Goal: Task Accomplishment & Management: Manage account settings

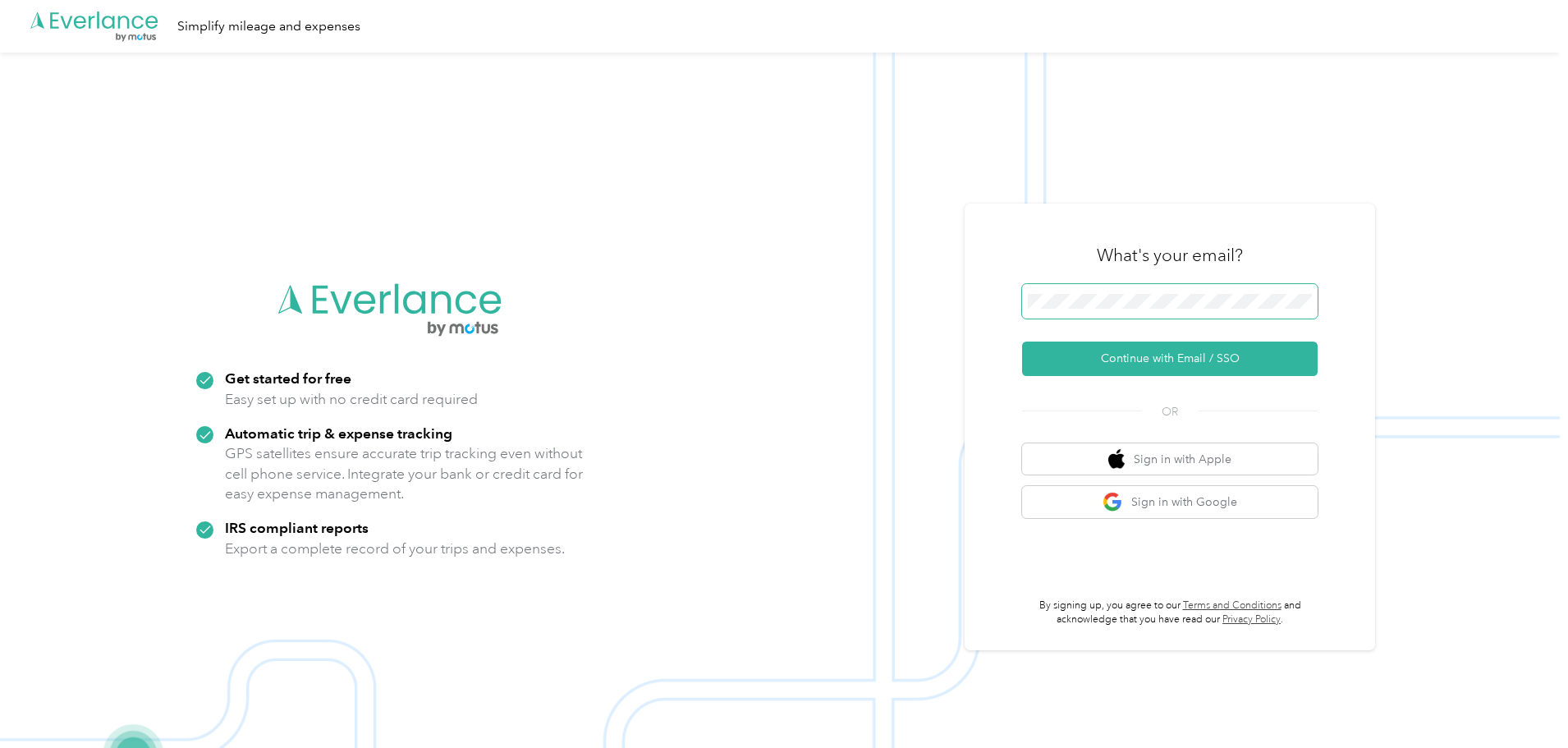
click at [1098, 313] on span at bounding box center [1170, 301] width 296 height 34
click at [1023, 342] on button "Continue with Email / SSO" at bounding box center [1170, 359] width 296 height 34
click at [1150, 313] on span at bounding box center [1170, 301] width 296 height 34
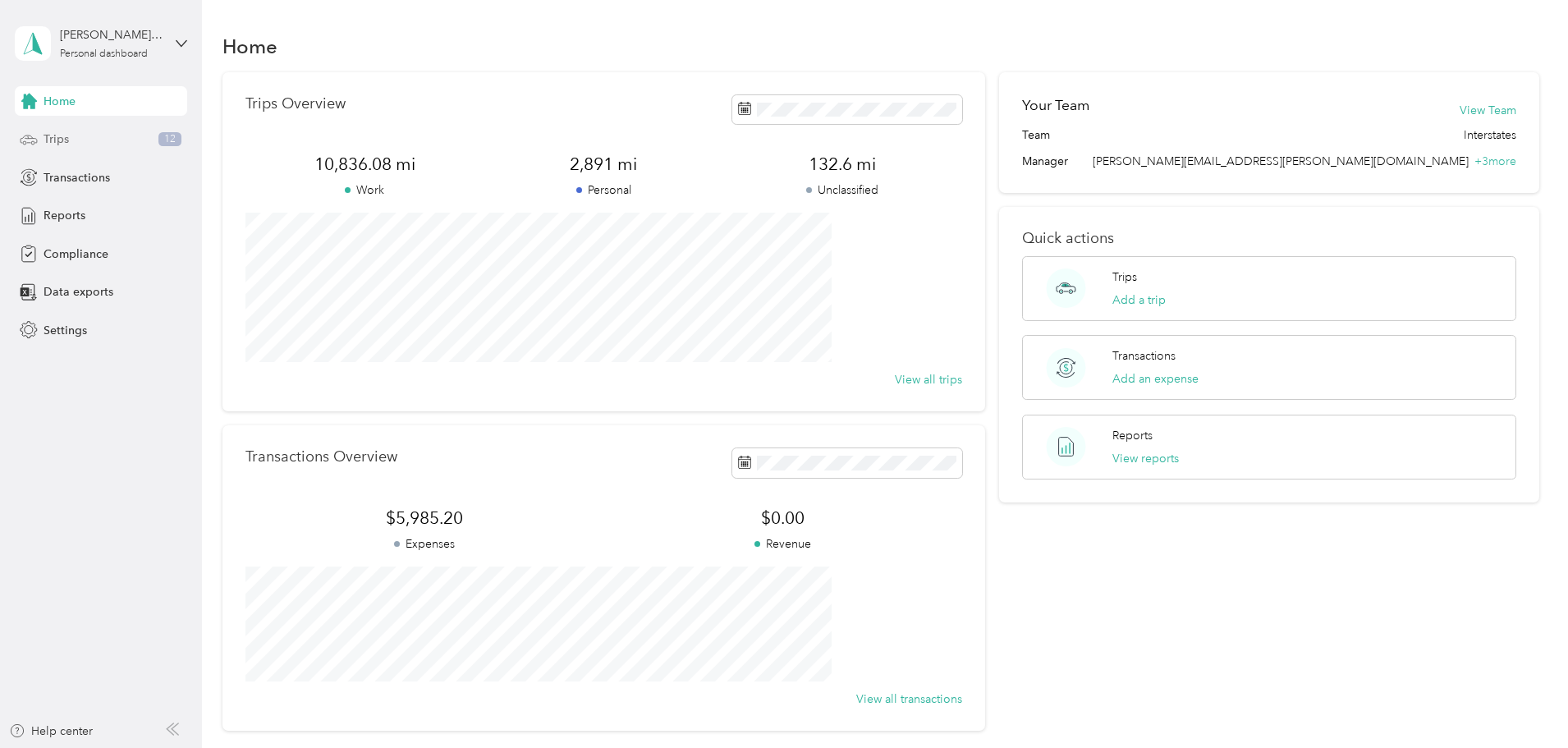
click at [72, 141] on div "Trips 12" at bounding box center [101, 140] width 173 height 29
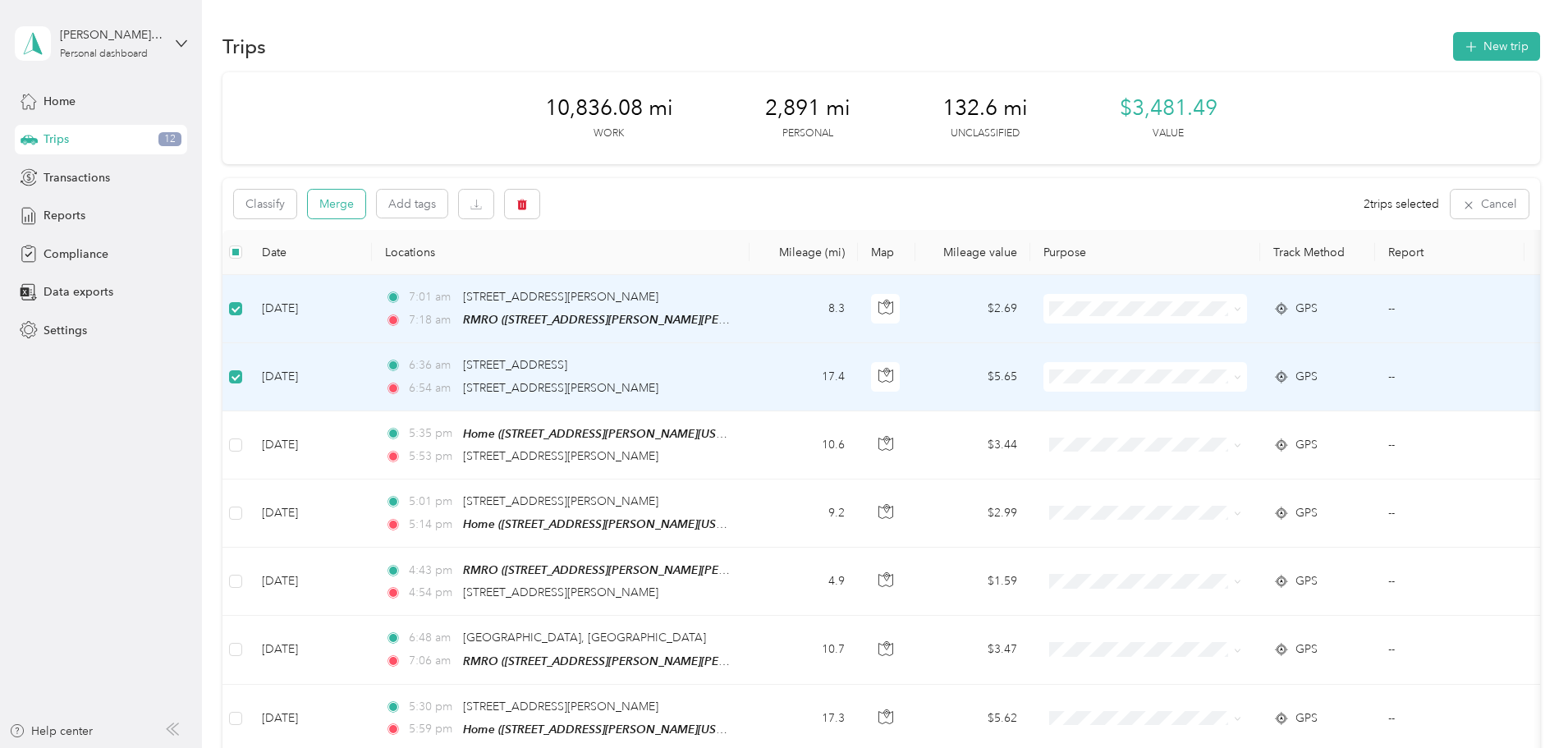
click at [365, 202] on button "Merge" at bounding box center [336, 203] width 58 height 29
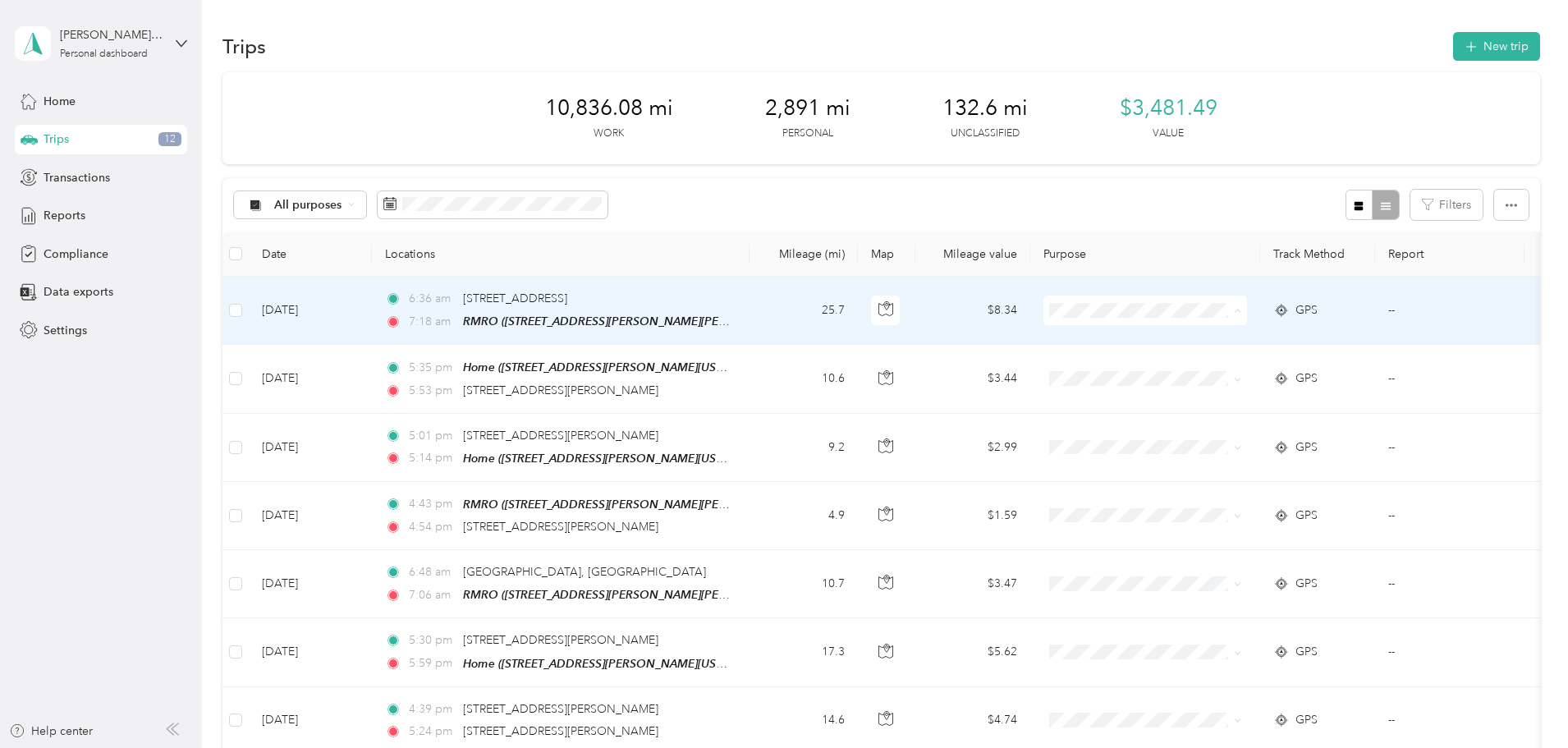
click at [1228, 338] on span "Interstates" at bounding box center [1269, 341] width 152 height 18
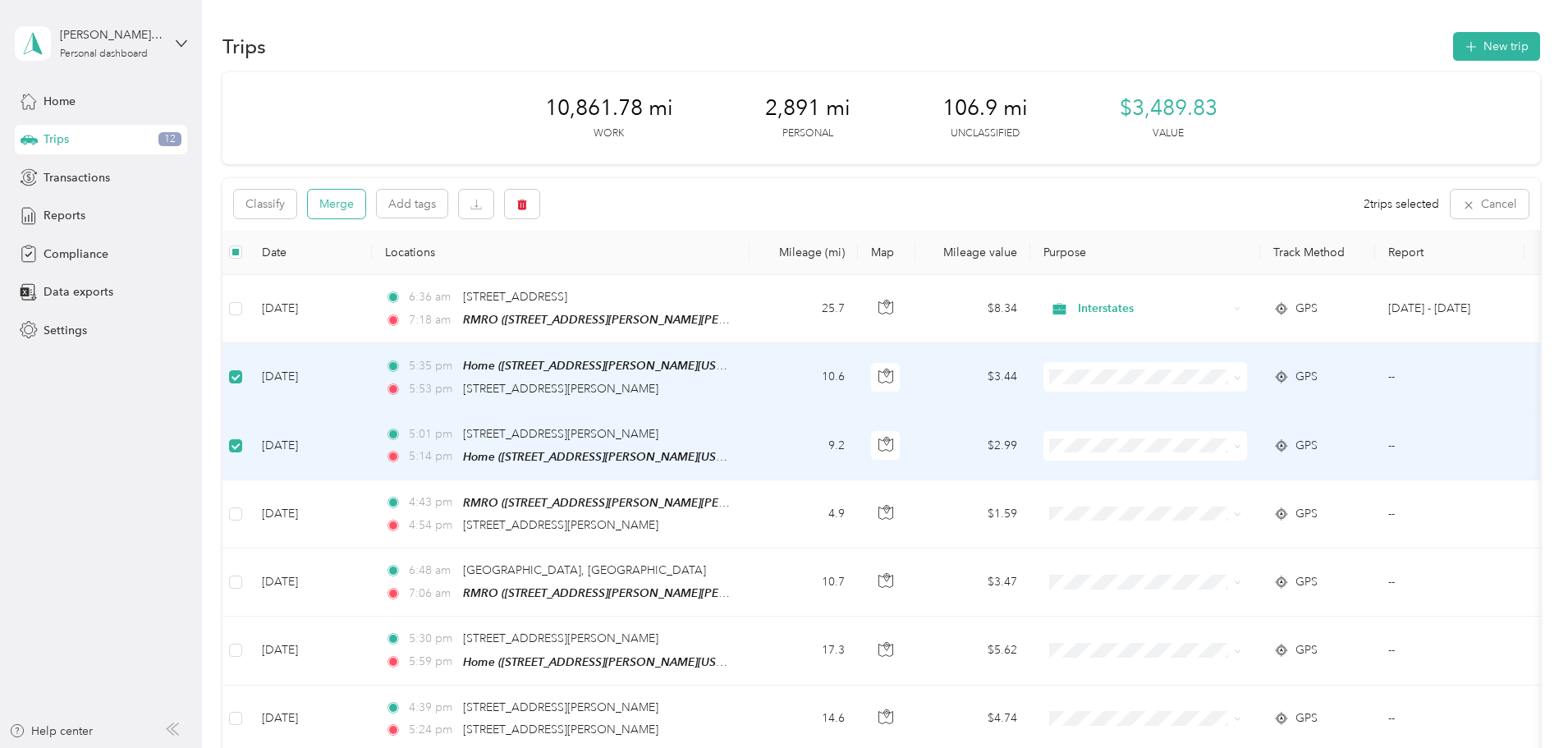
click at [365, 209] on button "Merge" at bounding box center [336, 203] width 58 height 29
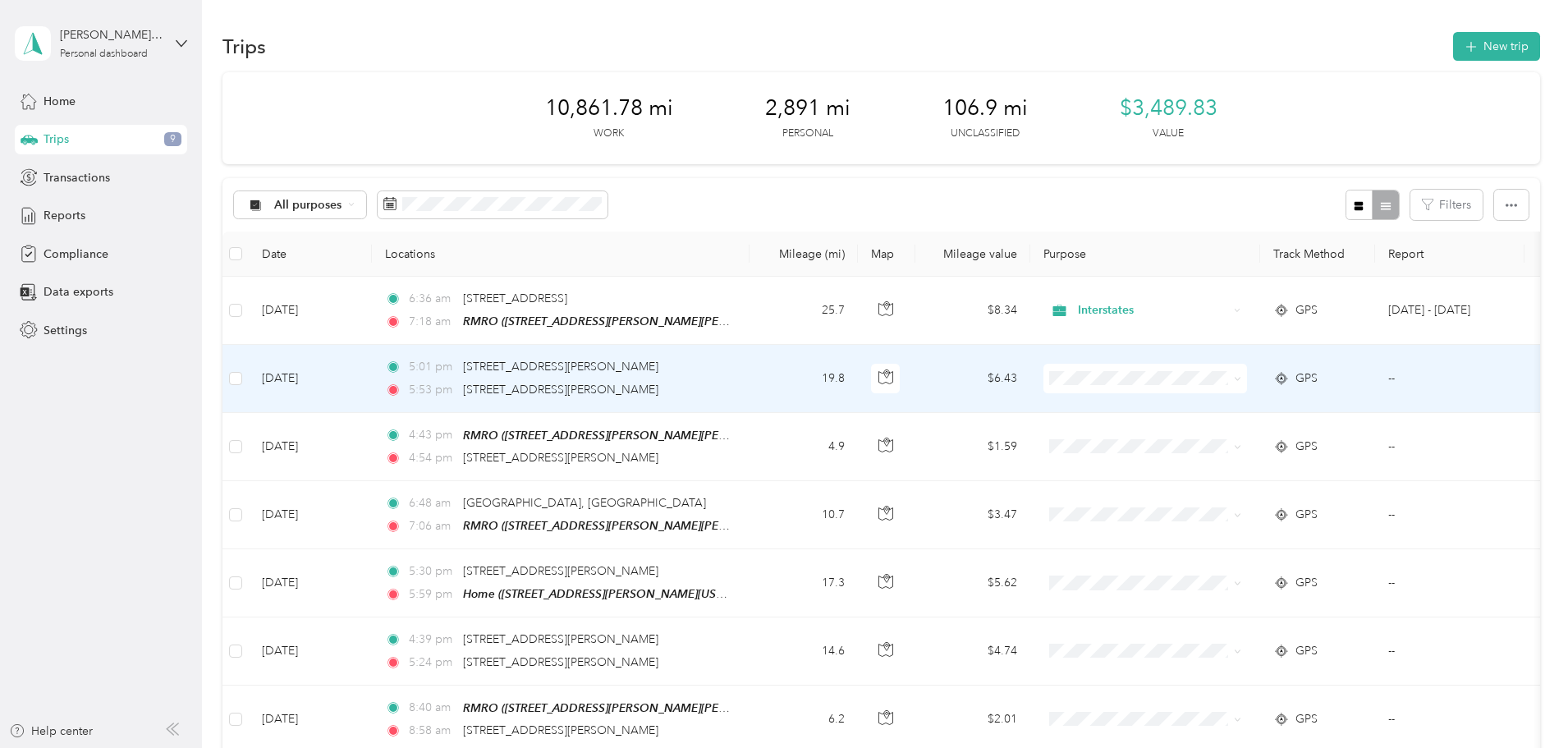
click at [1217, 431] on span "Personal" at bounding box center [1269, 437] width 152 height 18
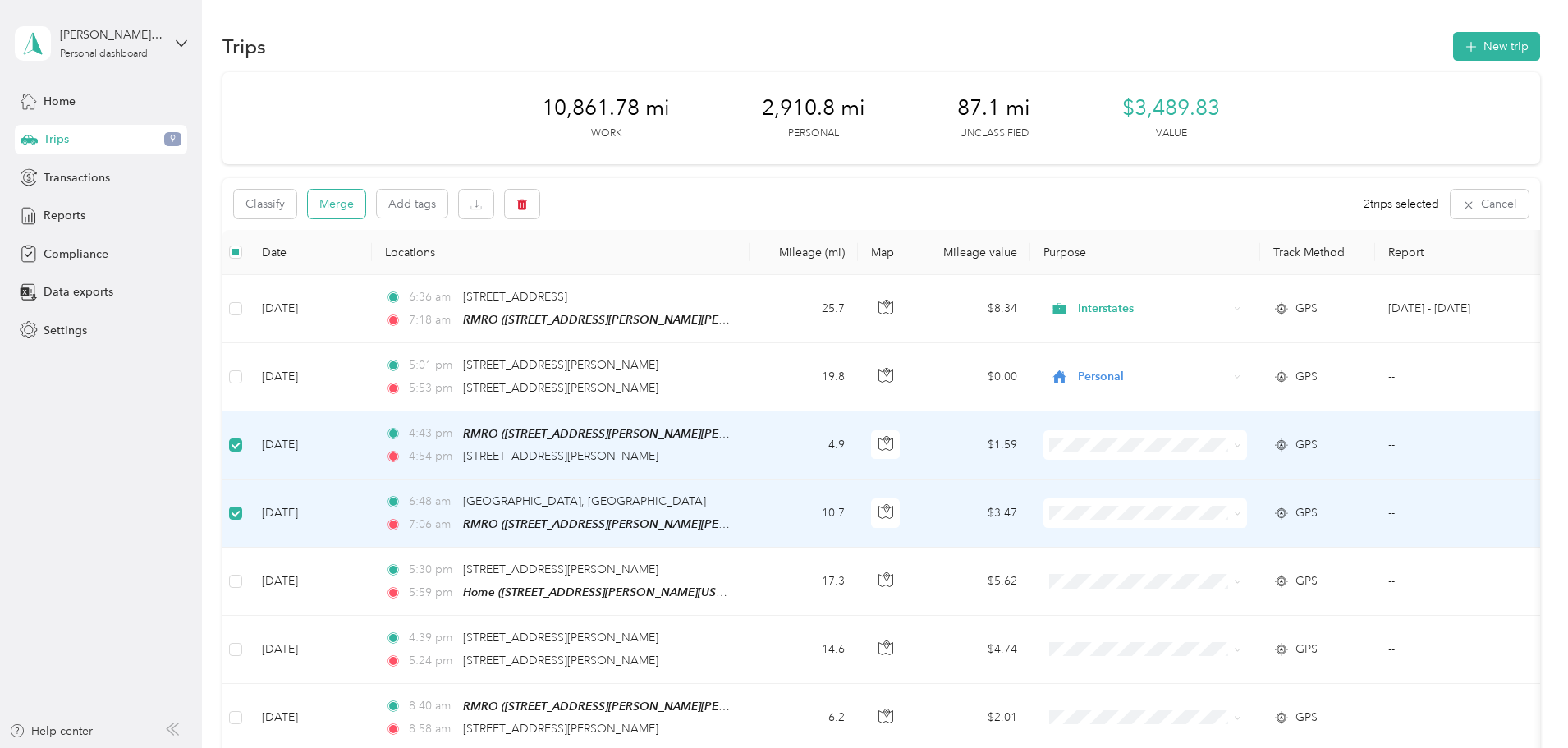
click at [365, 210] on button "Merge" at bounding box center [336, 203] width 58 height 29
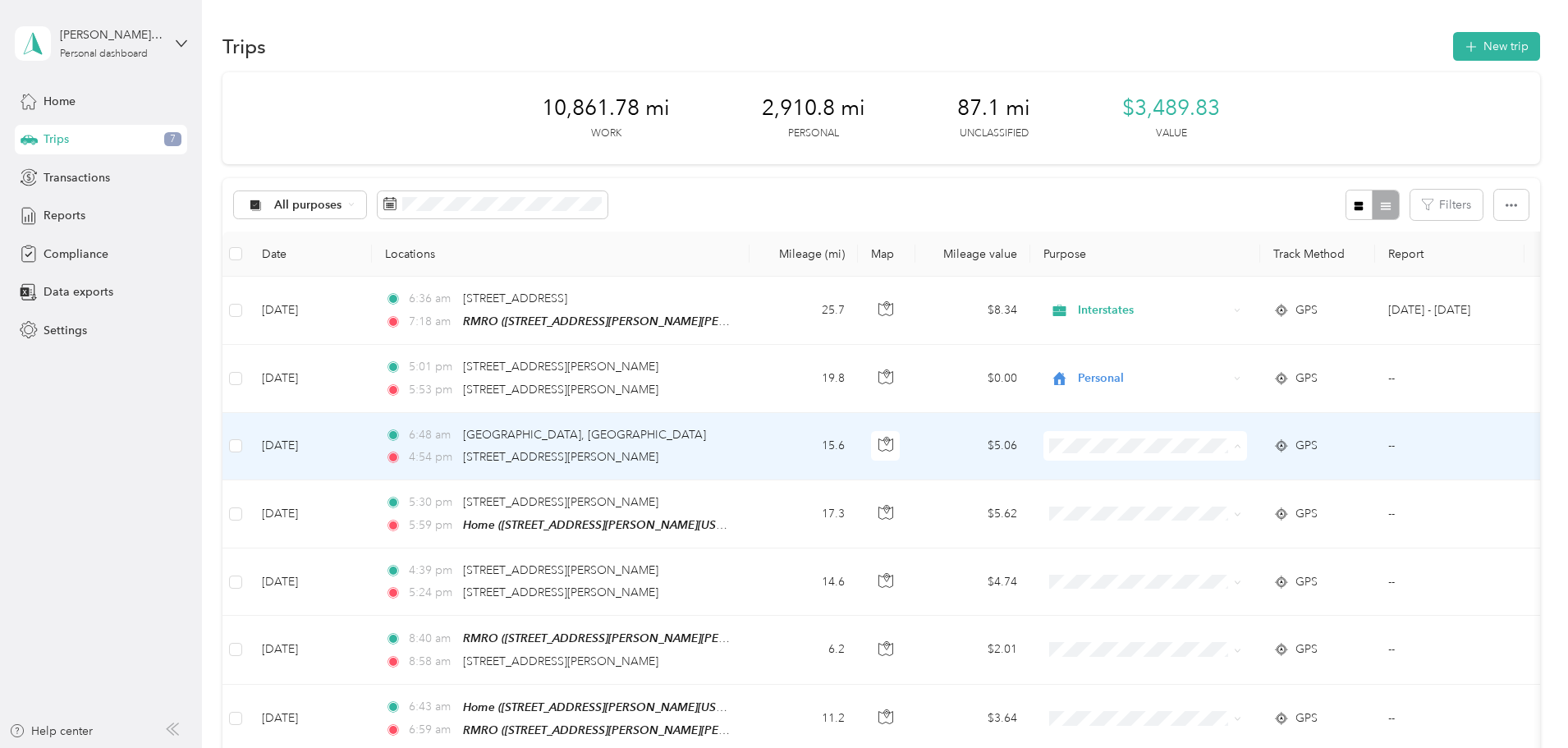
click at [1206, 478] on span "Interstates" at bounding box center [1269, 477] width 152 height 18
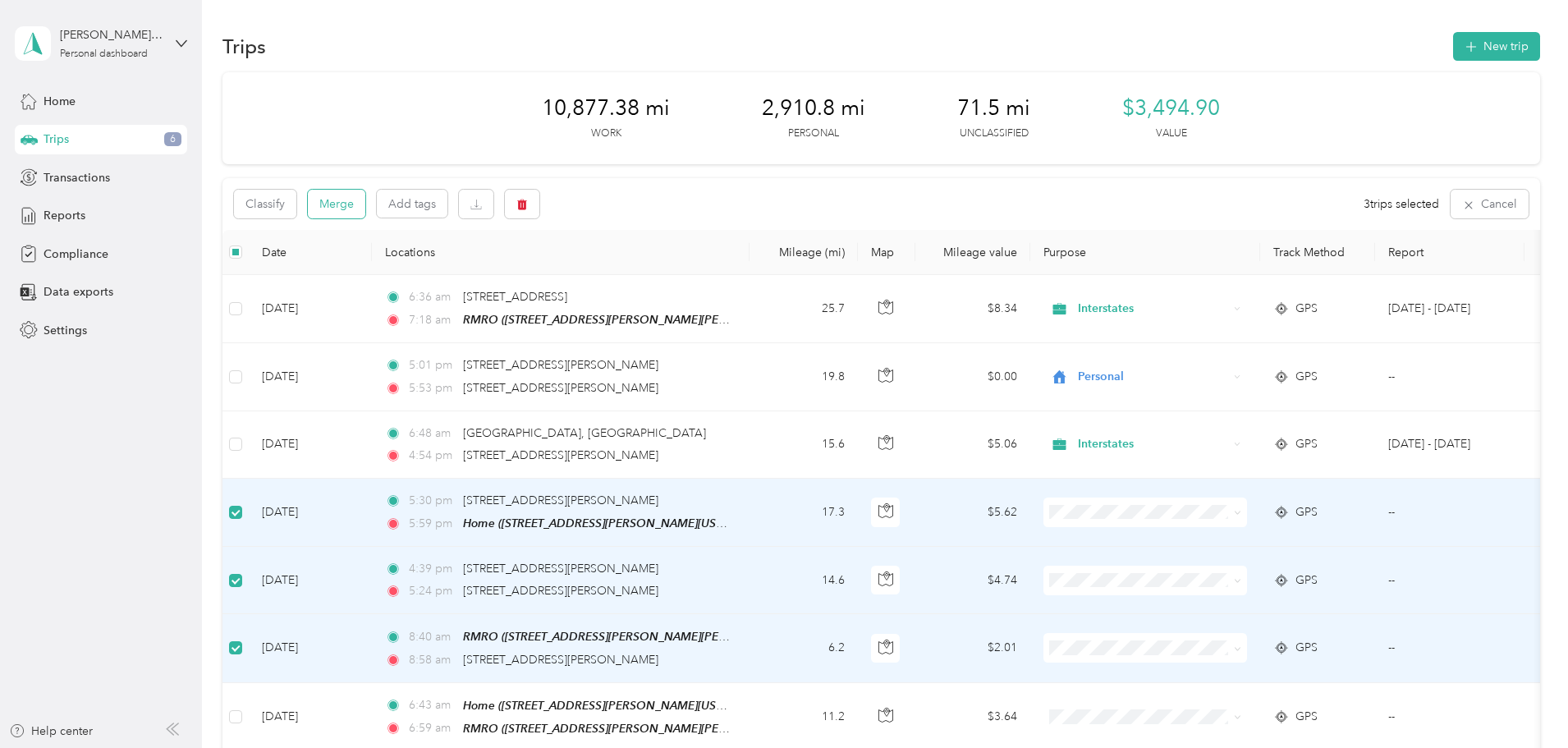
click at [365, 207] on button "Merge" at bounding box center [336, 203] width 58 height 29
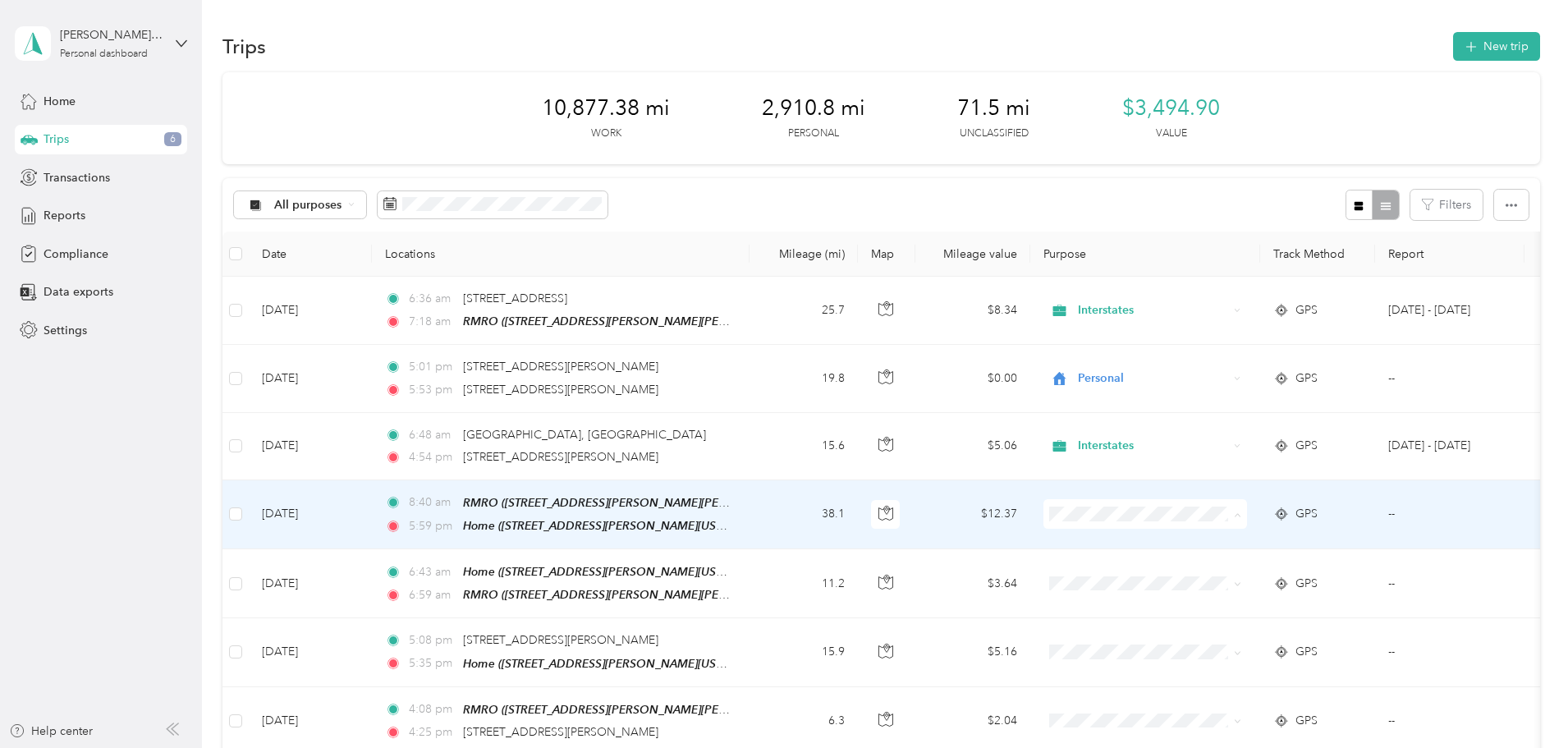
click at [1250, 541] on span "Interstates" at bounding box center [1269, 544] width 152 height 18
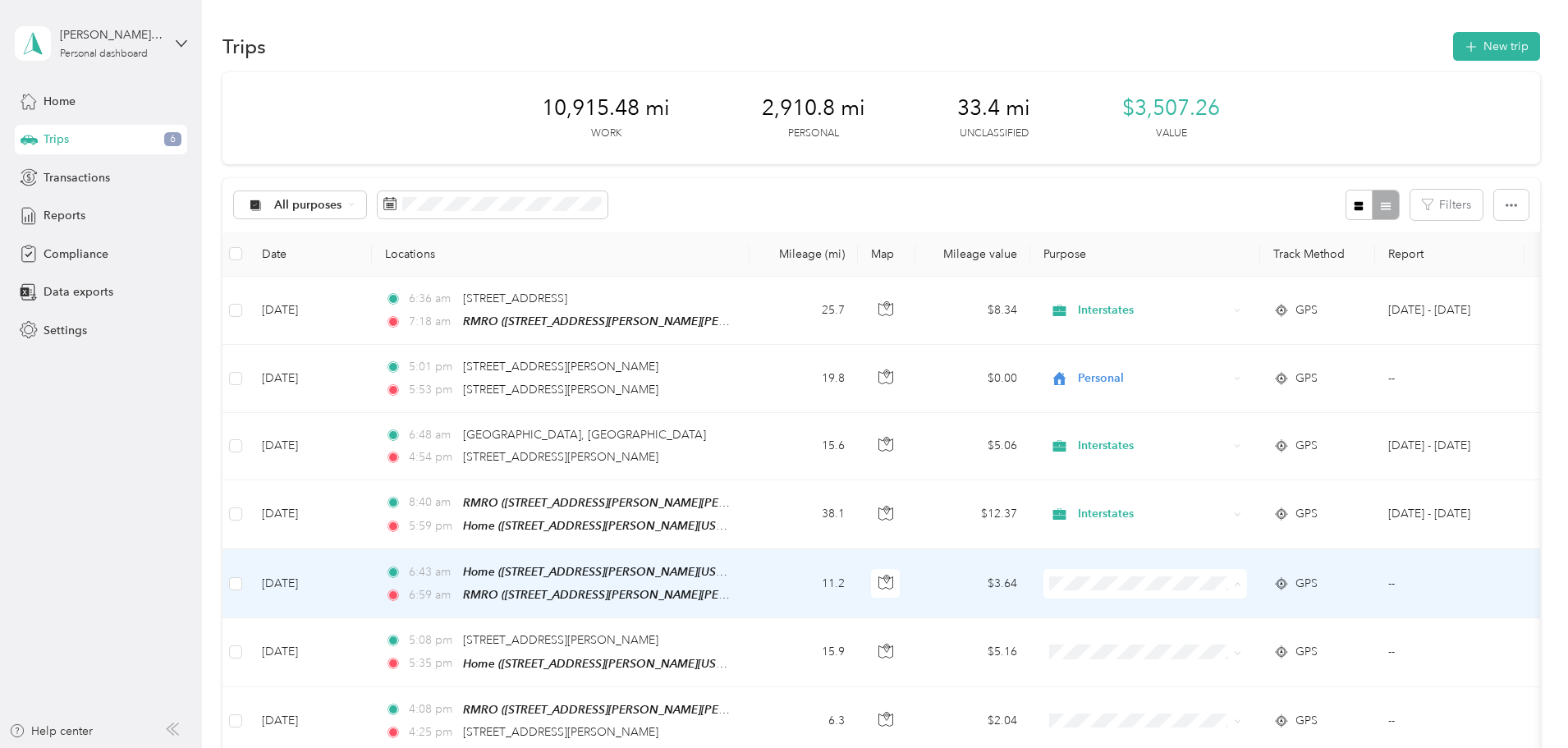
click at [1211, 606] on span "Interstates" at bounding box center [1269, 611] width 152 height 18
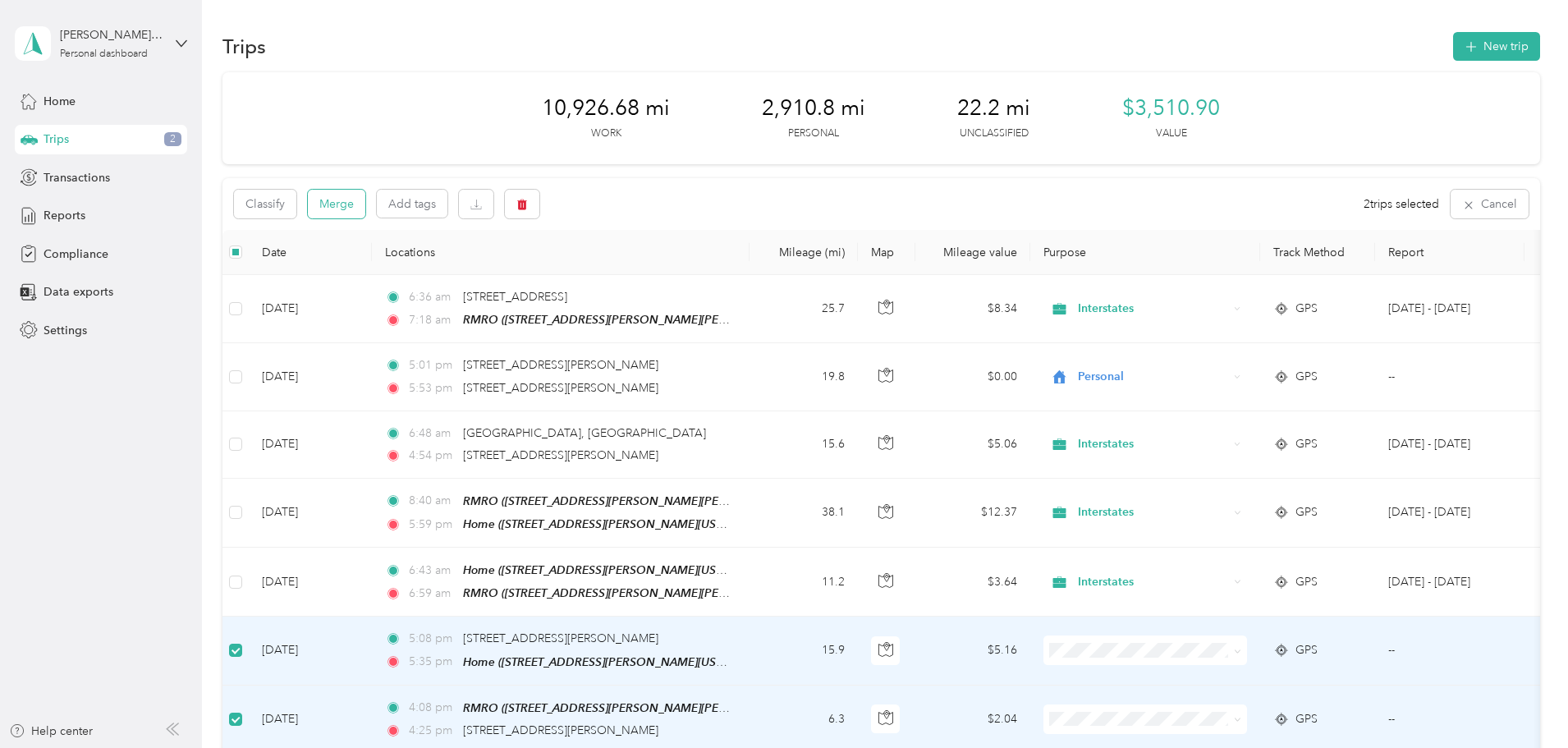
click at [365, 201] on button "Merge" at bounding box center [336, 203] width 58 height 29
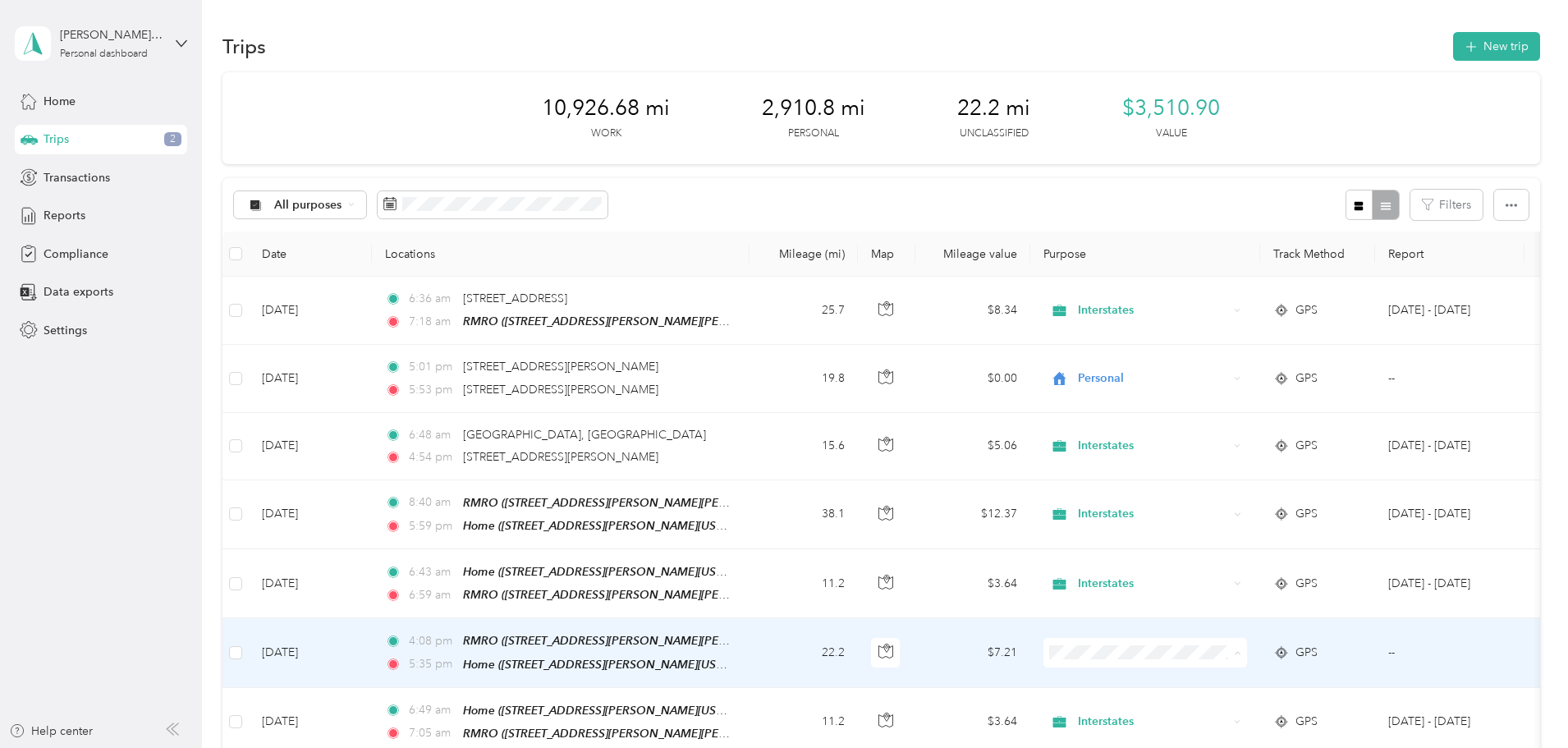
click at [1233, 678] on span "Interstates" at bounding box center [1269, 679] width 152 height 18
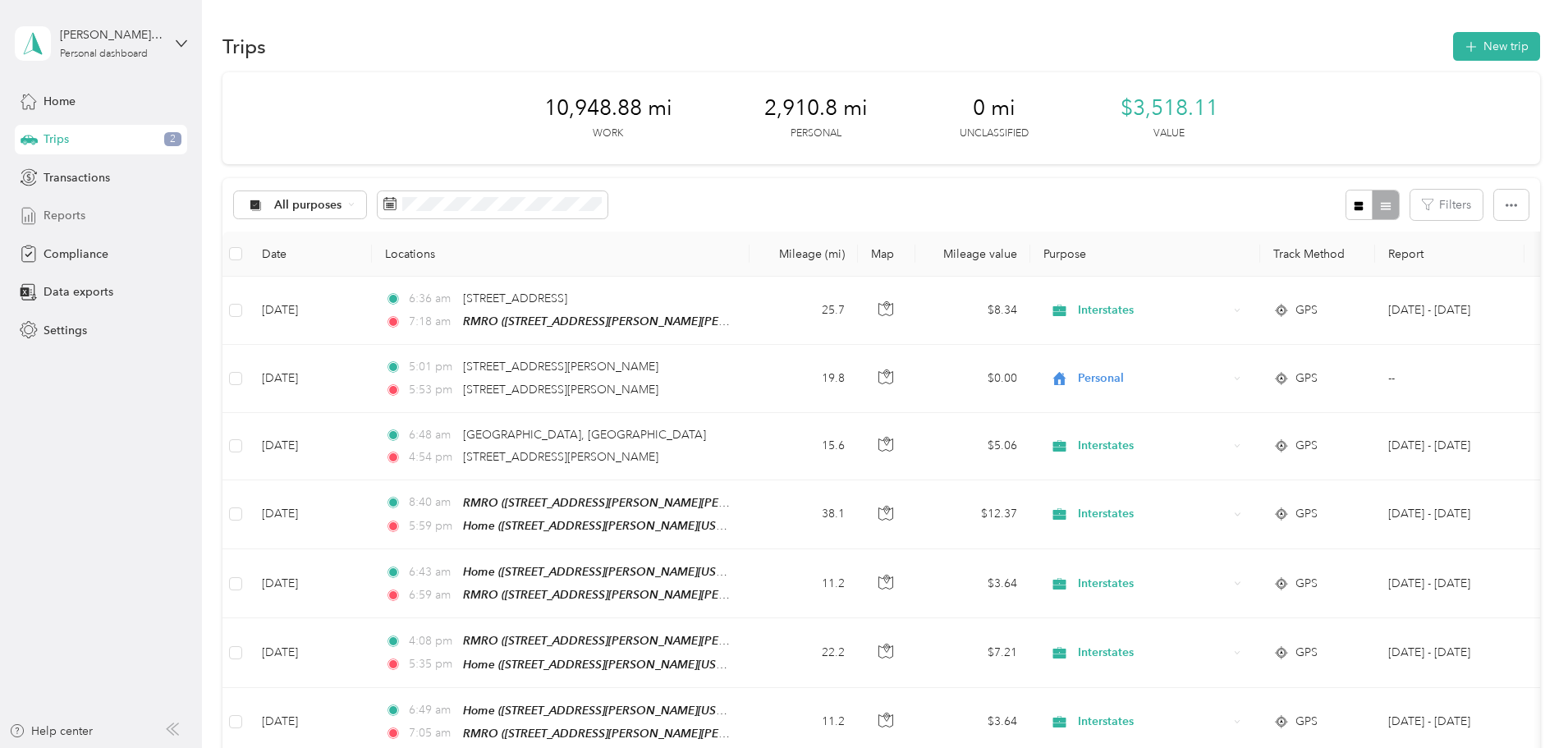
click at [68, 216] on span "Reports" at bounding box center [64, 216] width 42 height 18
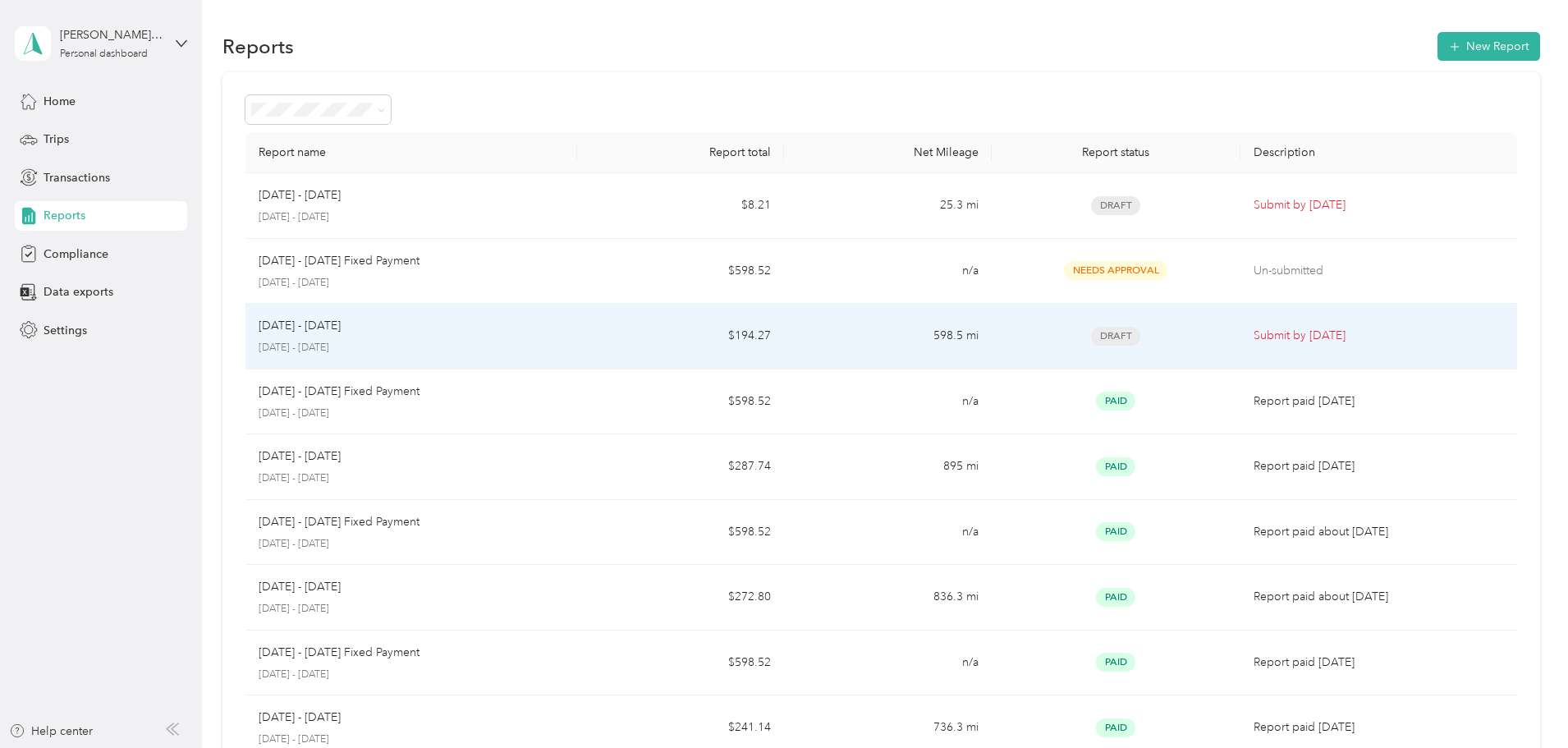
click at [1254, 343] on p "Submit by [DATE]" at bounding box center [1378, 336] width 251 height 18
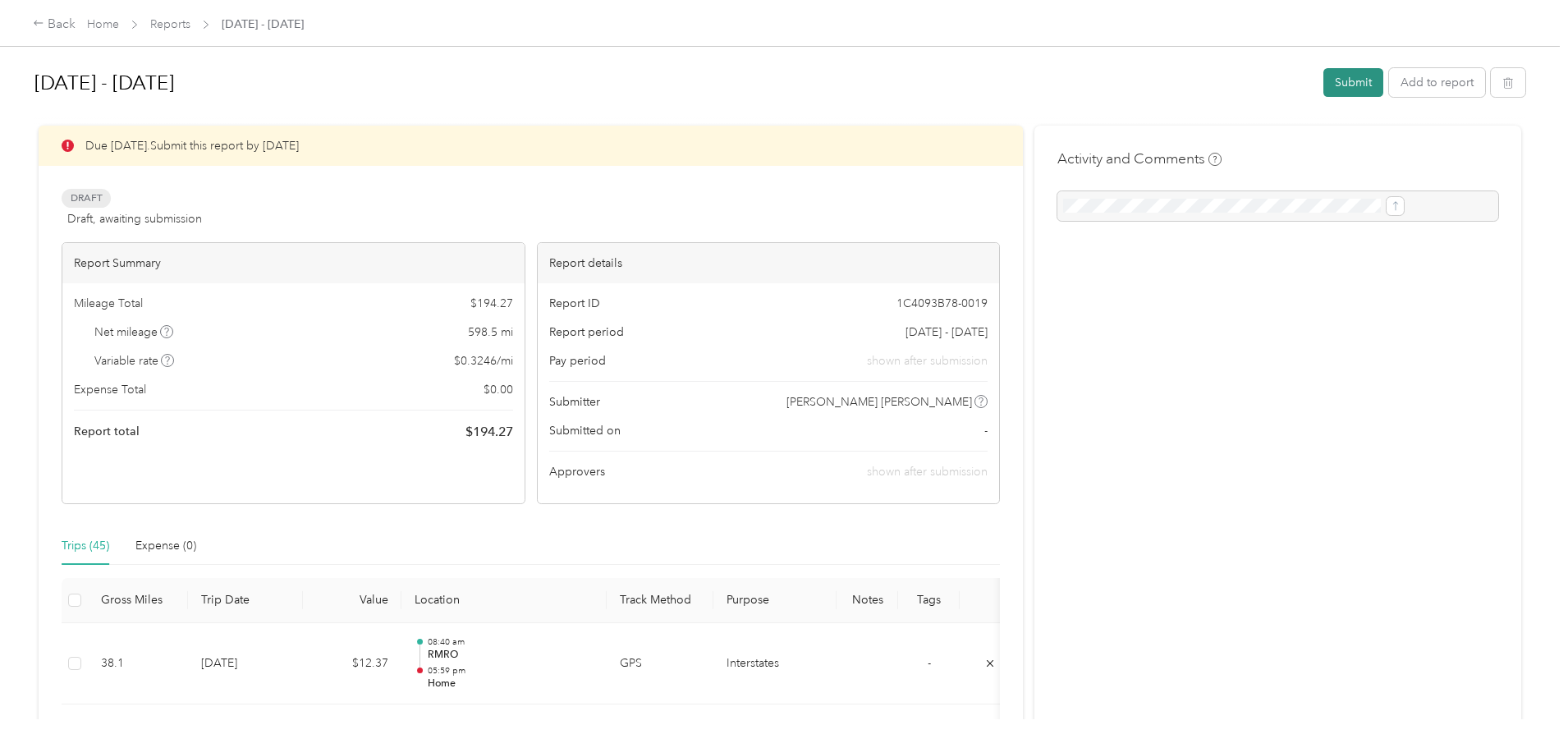
click at [1323, 79] on button "Submit" at bounding box center [1353, 82] width 60 height 29
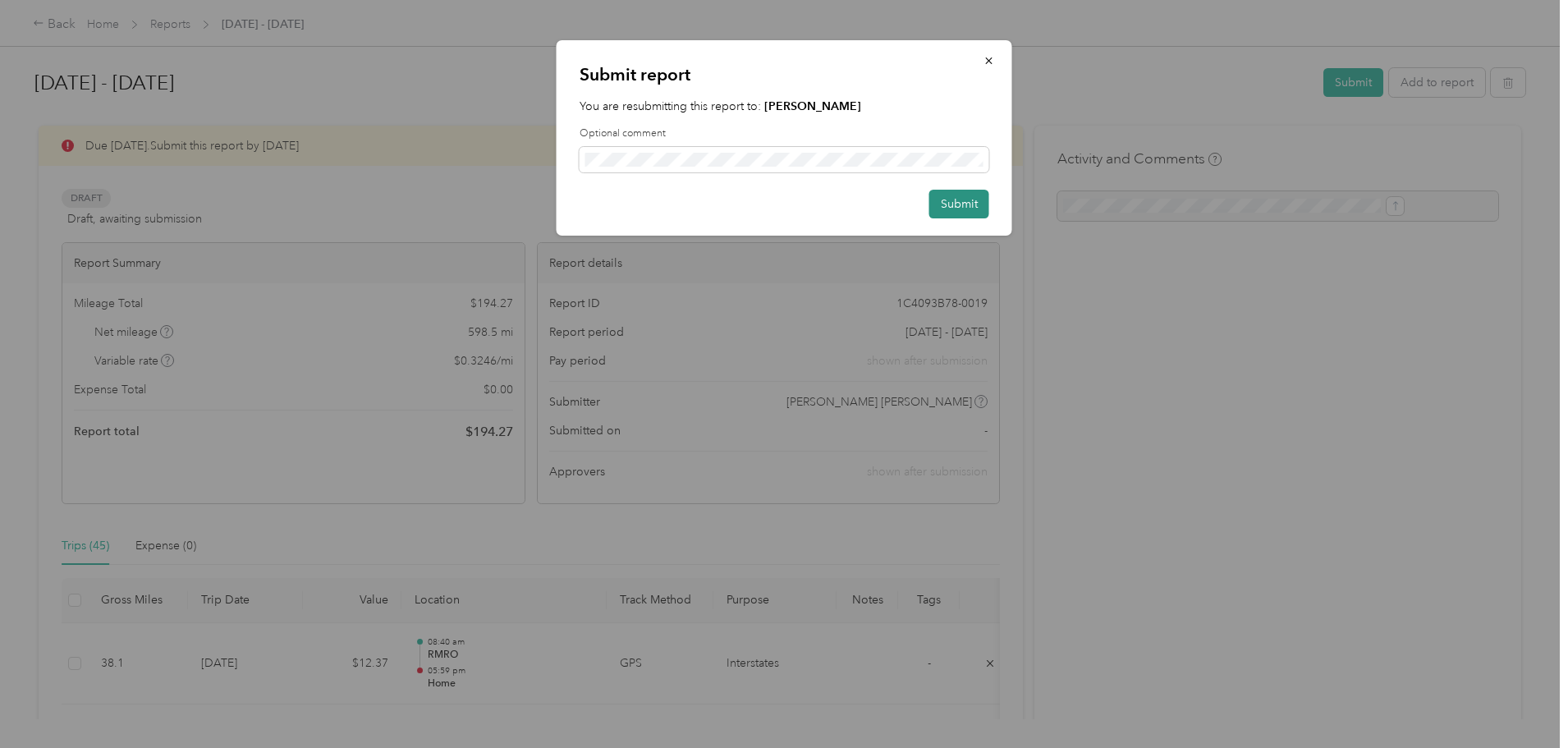
click at [960, 199] on button "Submit" at bounding box center [959, 203] width 60 height 29
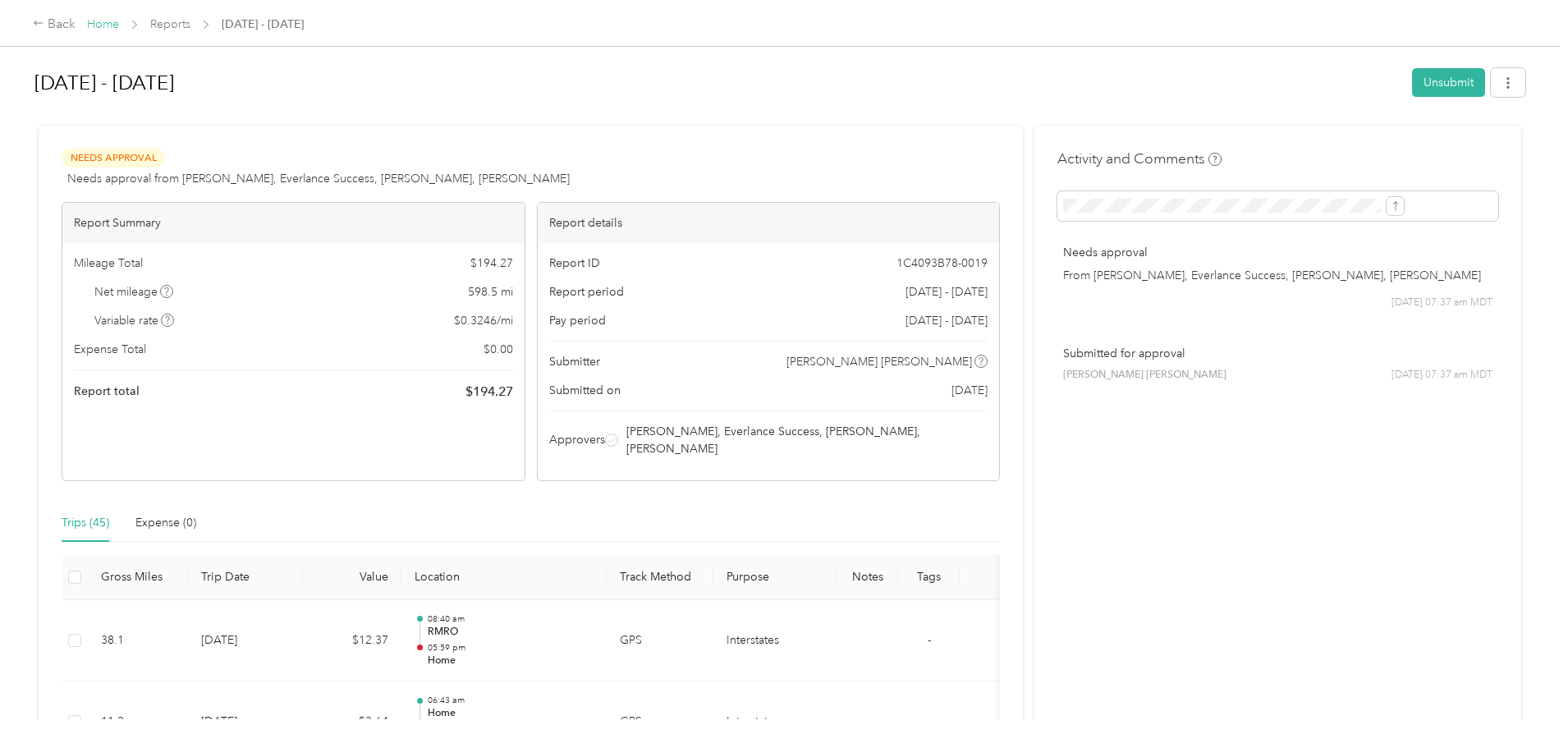
click at [119, 27] on link "Home" at bounding box center [103, 25] width 32 height 14
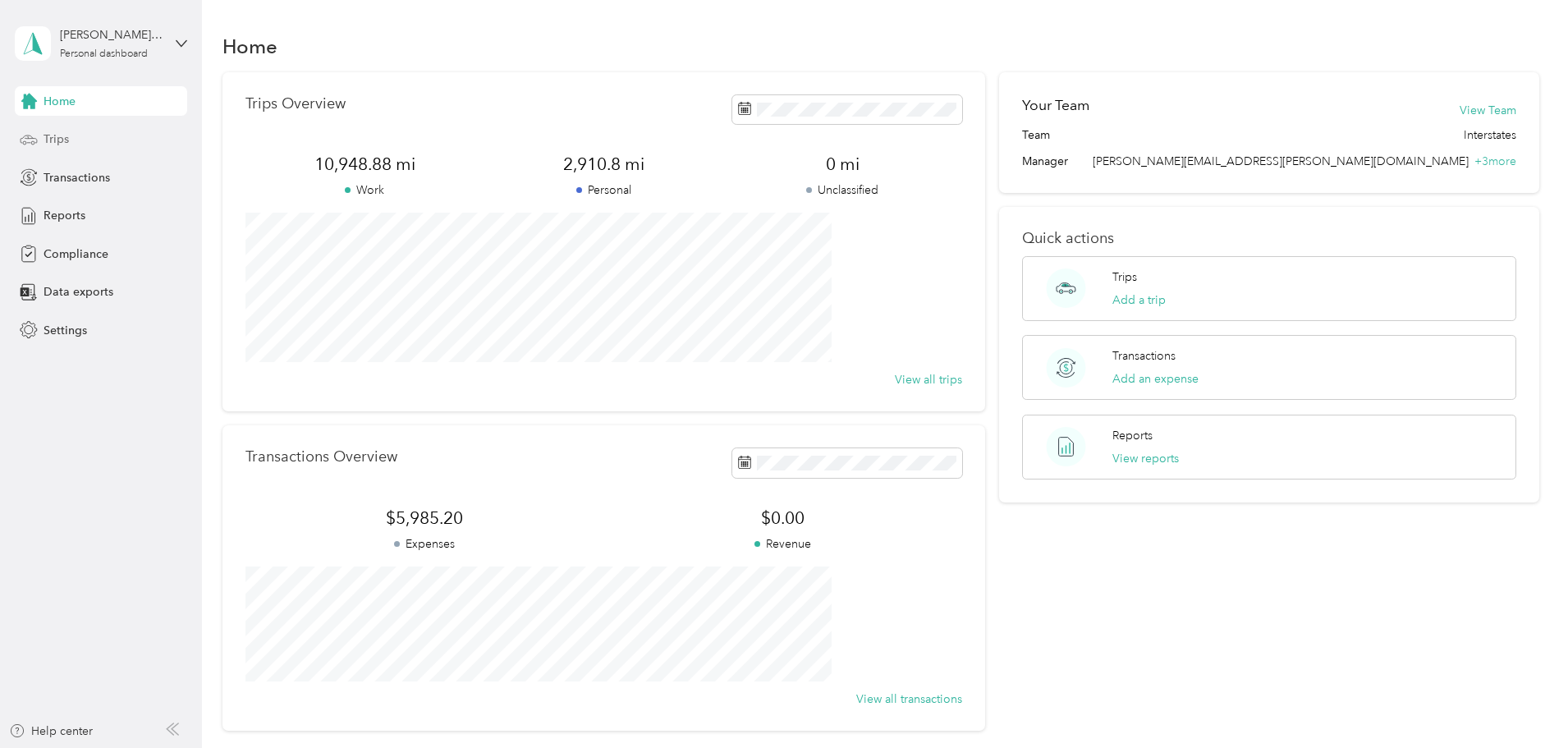
click at [85, 143] on div "Trips" at bounding box center [101, 140] width 173 height 29
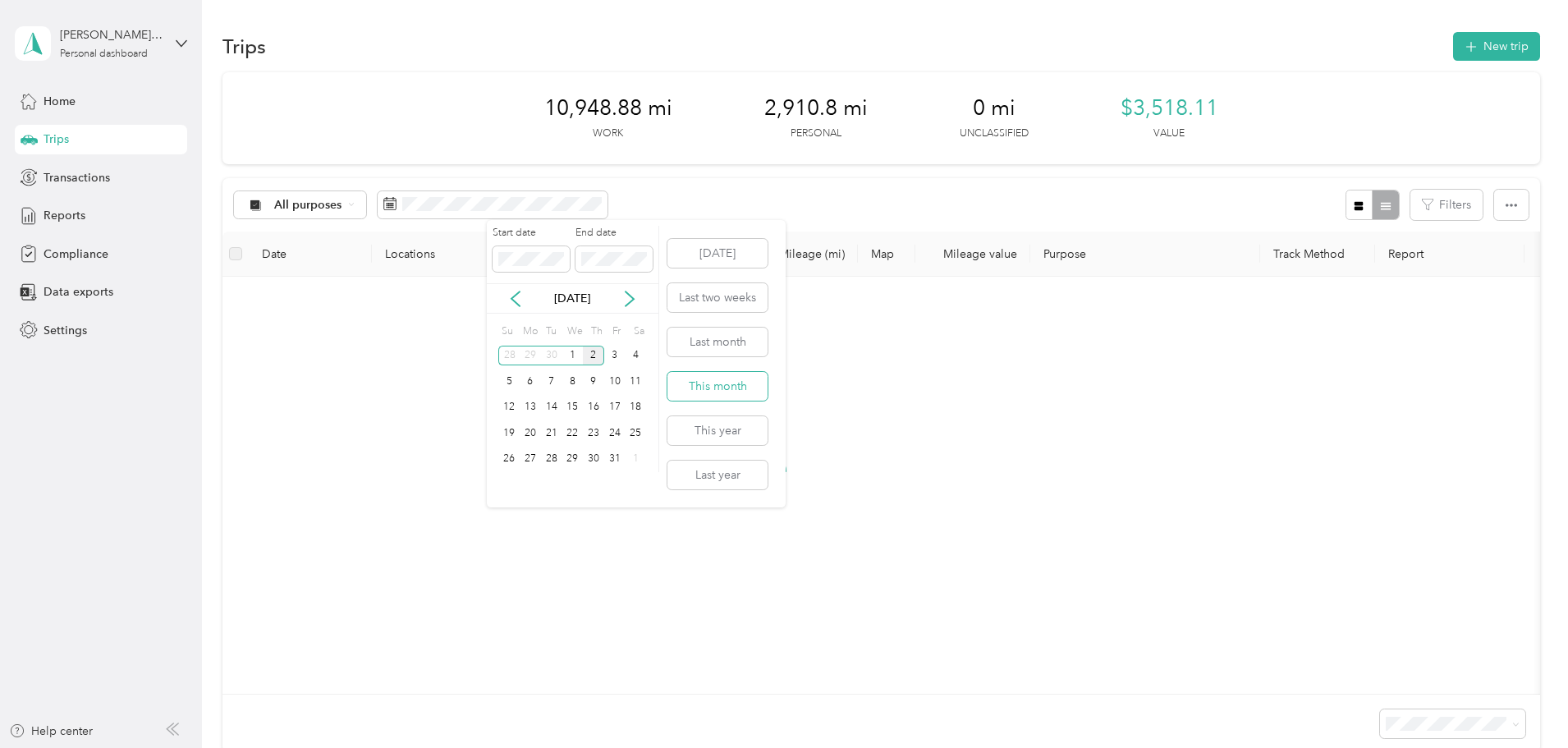
click at [740, 390] on button "This month" at bounding box center [718, 386] width 100 height 29
